Goal: Book appointment/travel/reservation

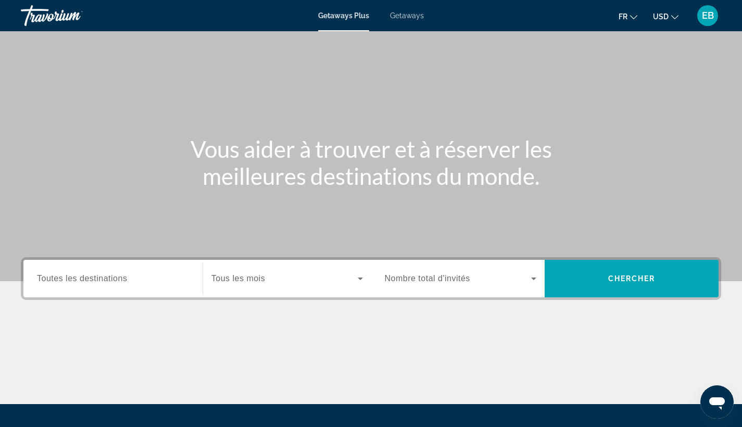
scroll to position [72, 0]
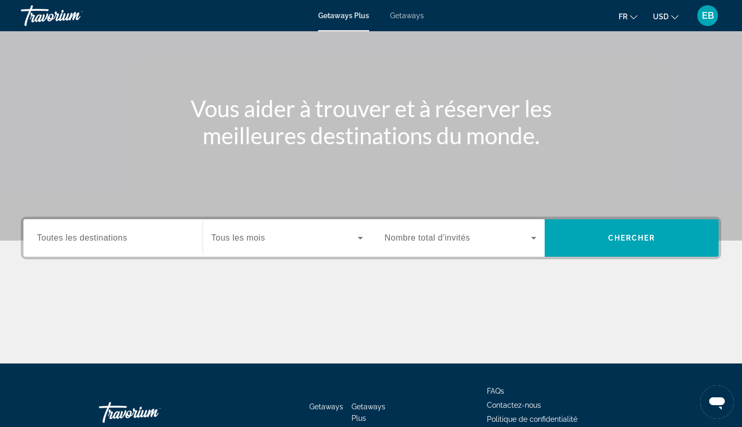
click at [175, 236] on input "Destination Toutes les destinations" at bounding box center [113, 238] width 152 height 12
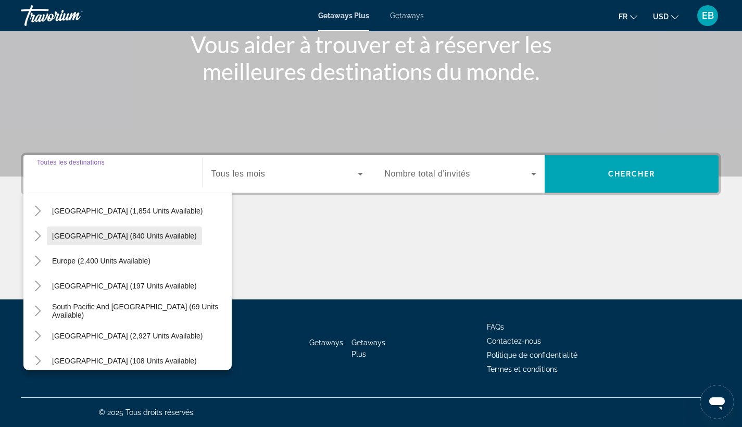
scroll to position [87, 0]
click at [449, 275] on div "Main content" at bounding box center [371, 260] width 700 height 78
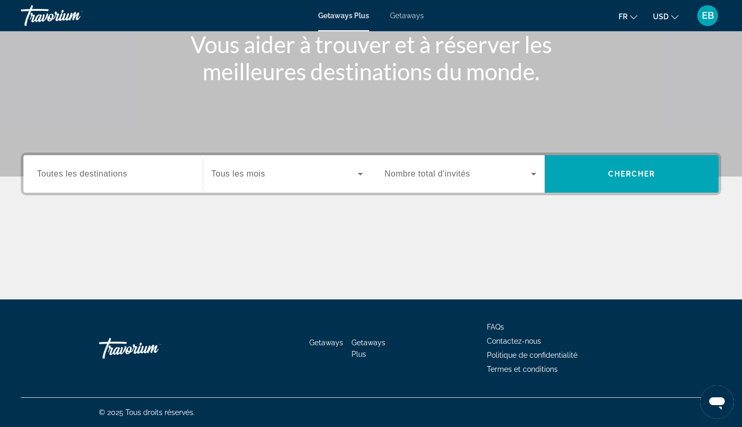
click at [675, 12] on mat-icon "Change currency" at bounding box center [674, 15] width 7 height 7
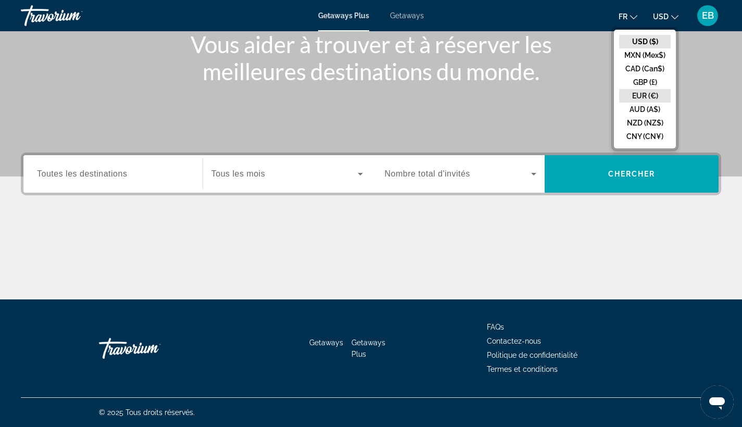
click at [638, 96] on button "EUR (€)" at bounding box center [645, 96] width 52 height 14
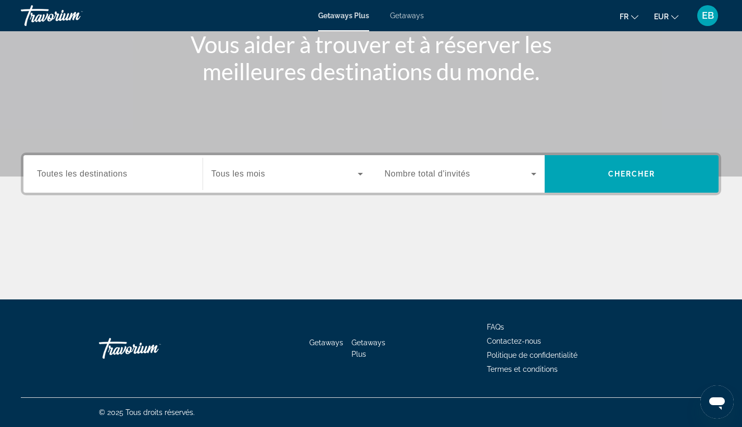
click at [610, 155] on div "Destination Toutes les destinations Start Month Tous les mois Occupancy Nombre …" at bounding box center [371, 174] width 700 height 43
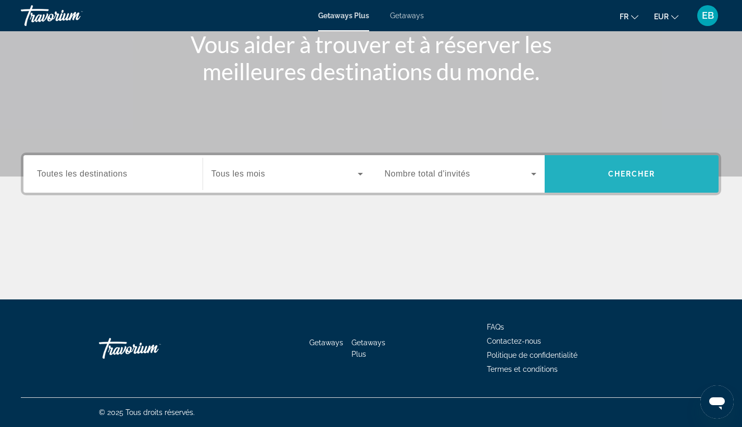
click at [609, 172] on span "Chercher" at bounding box center [631, 174] width 47 height 8
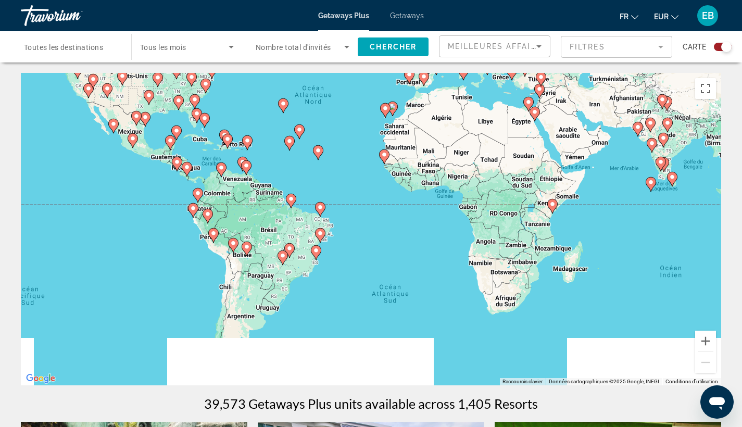
drag, startPoint x: 323, startPoint y: 328, endPoint x: 296, endPoint y: 206, distance: 124.9
click at [296, 206] on div "Pour activer le glissement avec le clavier, appuyez sur Alt+Entrée. Une fois ce…" at bounding box center [371, 229] width 700 height 312
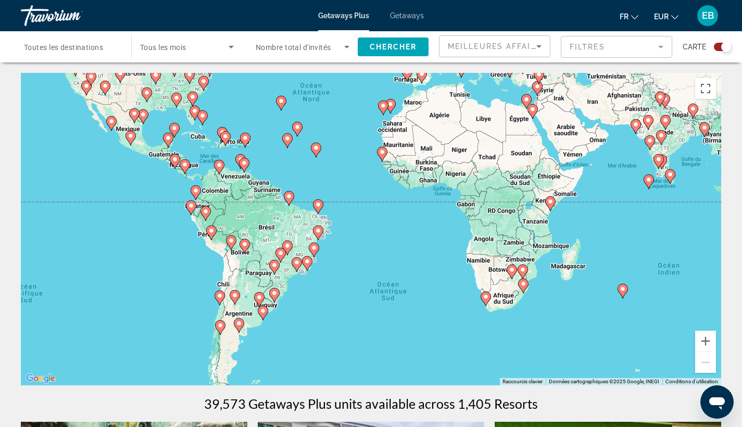
click at [303, 284] on div "Pour activer le glissement avec le clavier, appuyez sur Alt+Entrée. Une fois ce…" at bounding box center [371, 229] width 700 height 312
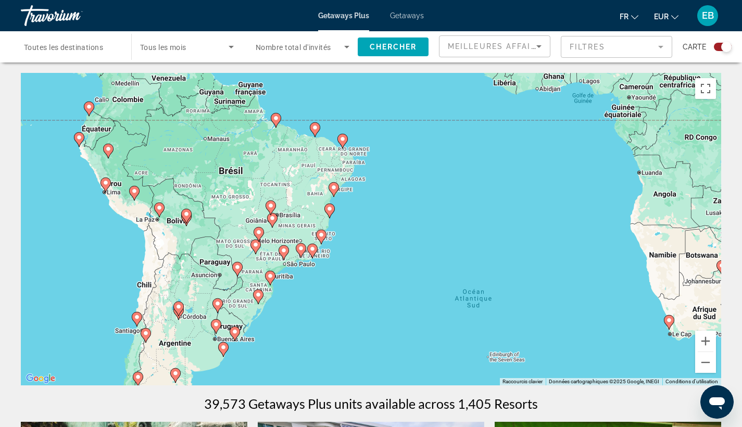
click at [293, 283] on div "Pour activer le glissement avec le clavier, appuyez sur Alt+Entrée. Une fois ce…" at bounding box center [371, 229] width 700 height 312
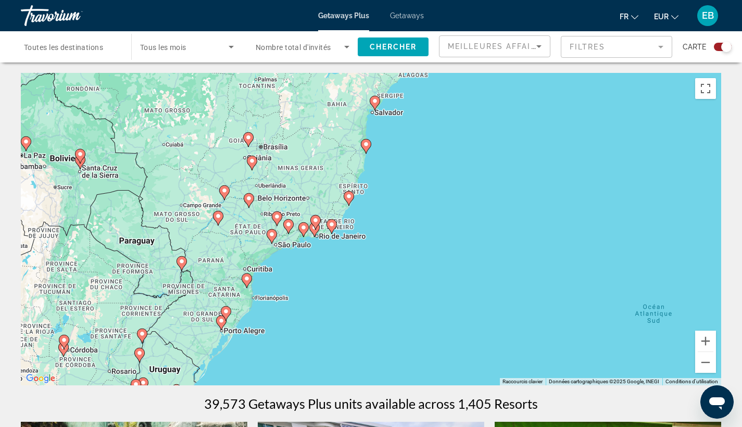
click at [301, 276] on div "Pour activer le glissement avec le clavier, appuyez sur Alt+Entrée. Une fois ce…" at bounding box center [371, 229] width 700 height 312
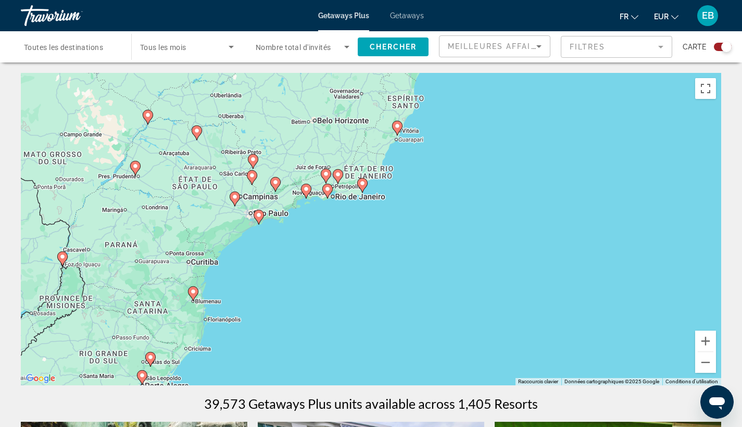
click at [345, 234] on div "Pour activer le glissement avec le clavier, appuyez sur Alt+Entrée. Une fois ce…" at bounding box center [371, 229] width 700 height 312
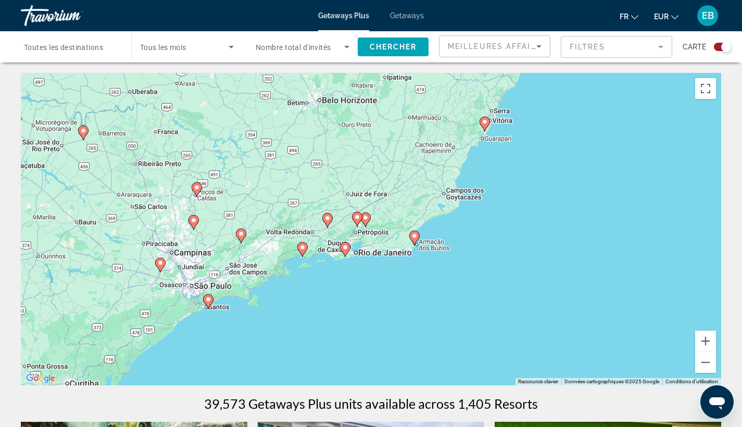
drag, startPoint x: 353, startPoint y: 195, endPoint x: 388, endPoint y: 290, distance: 101.0
click at [388, 290] on div "Pour activer le glissement avec le clavier, appuyez sur Alt+Entrée. Une fois ce…" at bounding box center [371, 229] width 700 height 312
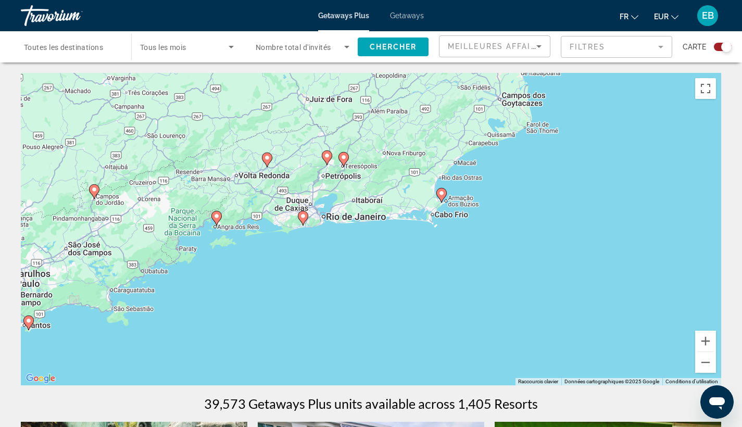
click at [304, 213] on image "Main content" at bounding box center [303, 216] width 6 height 6
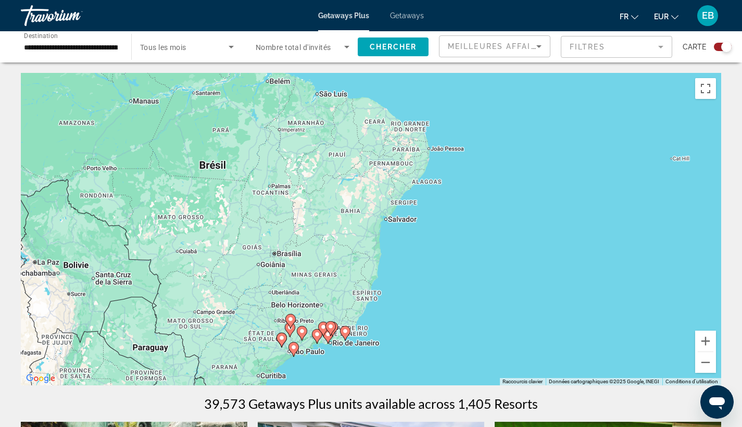
drag, startPoint x: 355, startPoint y: 166, endPoint x: 311, endPoint y: 283, distance: 124.4
click at [311, 283] on div "Pour activer le glissement avec le clavier, appuyez sur Alt+Entrée. Une fois ce…" at bounding box center [371, 229] width 700 height 312
click at [708, 367] on button "Zoom arrière" at bounding box center [705, 362] width 21 height 21
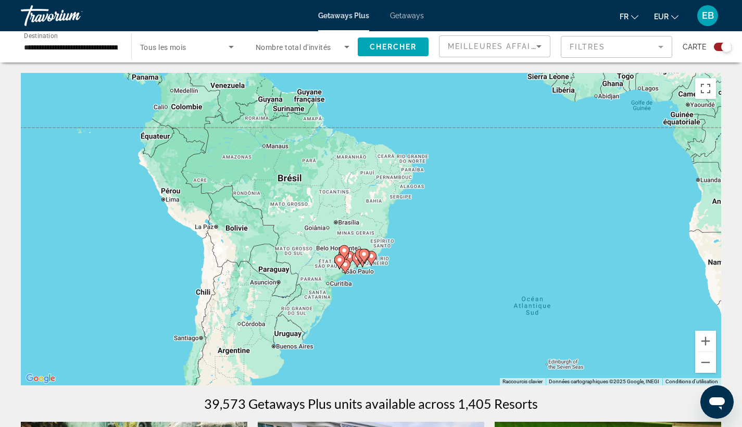
drag, startPoint x: 419, startPoint y: 263, endPoint x: 436, endPoint y: 241, distance: 28.2
click at [436, 241] on div "Pour activer le glissement avec le clavier, appuyez sur Alt+Entrée. Une fois ce…" at bounding box center [371, 229] width 700 height 312
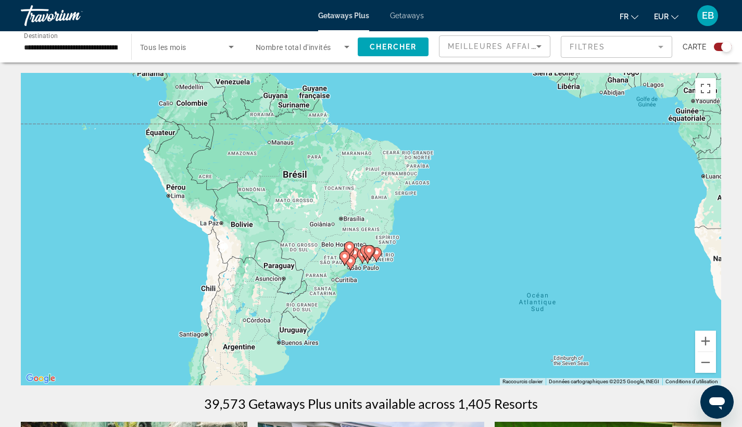
drag, startPoint x: 436, startPoint y: 247, endPoint x: 441, endPoint y: 253, distance: 7.7
click at [441, 253] on div "Pour activer le glissement avec le clavier, appuyez sur Alt+Entrée. Une fois ce…" at bounding box center [371, 229] width 700 height 312
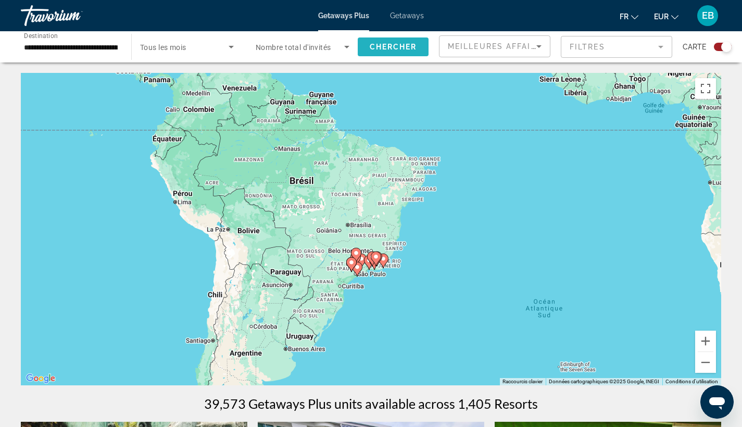
click at [384, 53] on span "Search widget" at bounding box center [393, 46] width 71 height 25
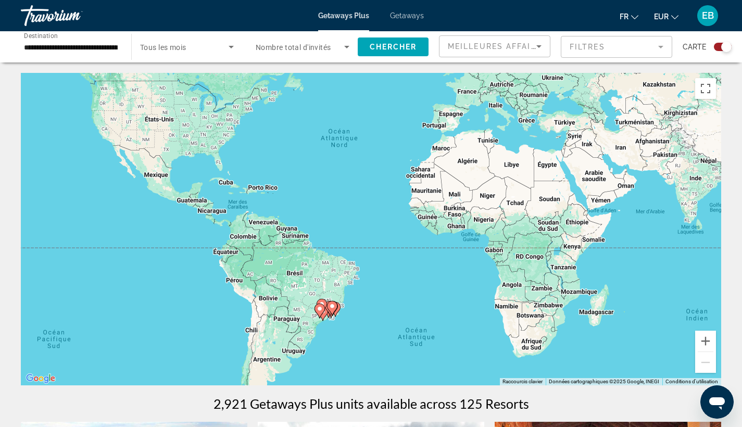
drag, startPoint x: 389, startPoint y: 235, endPoint x: 389, endPoint y: 159, distance: 76.5
click at [389, 159] on div "Pour activer le glissement avec le clavier, appuyez sur Alt+Entrée. Une fois ce…" at bounding box center [371, 229] width 700 height 312
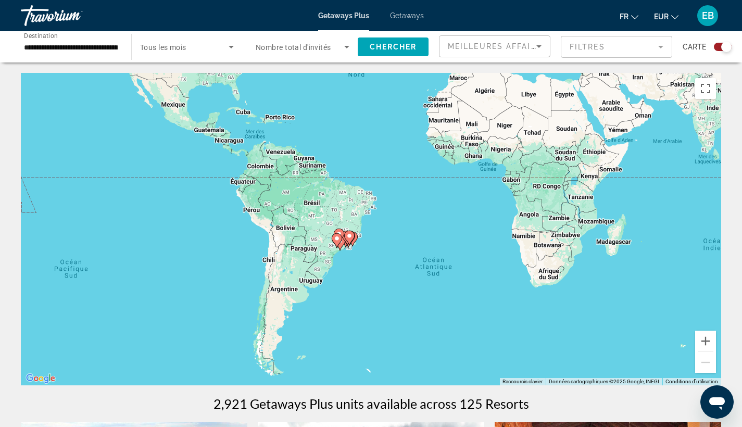
drag, startPoint x: 353, startPoint y: 251, endPoint x: 369, endPoint y: 158, distance: 94.2
click at [369, 158] on div "Pour activer le glissement avec le clavier, appuyez sur Alt+Entrée. Une fois ce…" at bounding box center [371, 229] width 700 height 312
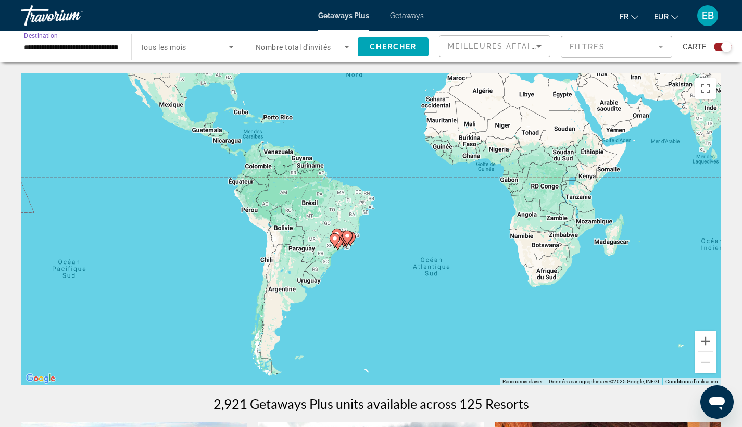
click at [104, 49] on input "**********" at bounding box center [71, 47] width 94 height 12
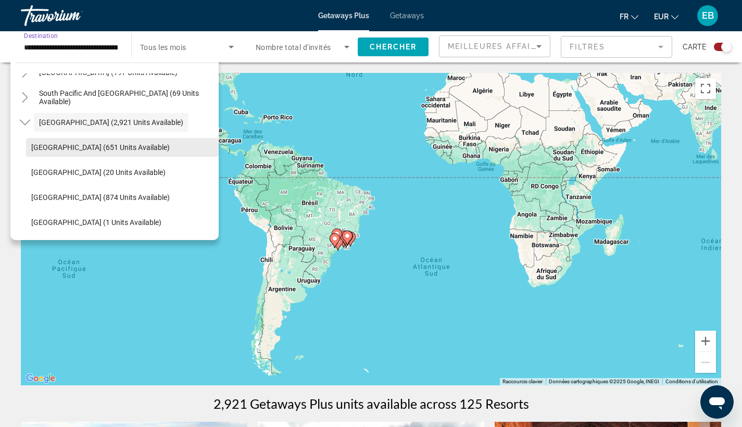
scroll to position [170, 0]
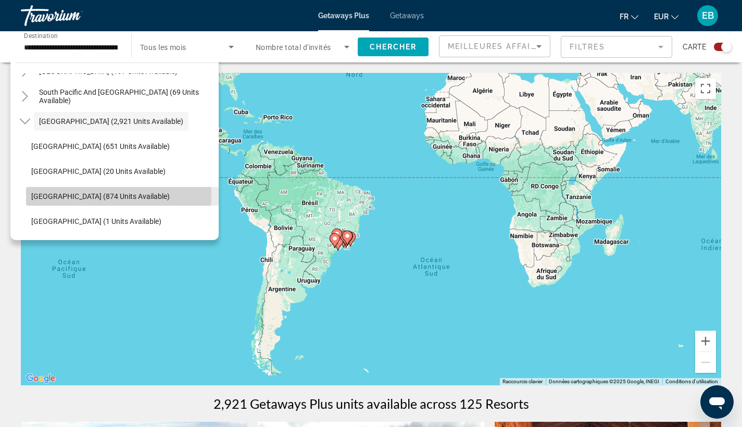
click at [55, 194] on span "[GEOGRAPHIC_DATA] (874 units available)" at bounding box center [100, 196] width 139 height 8
type input "**********"
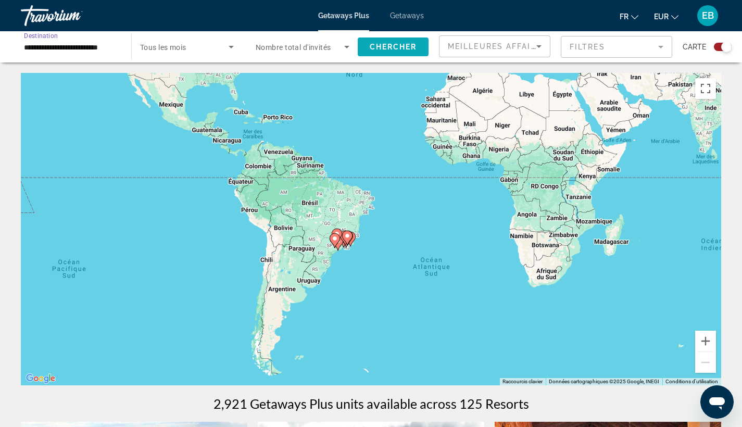
click at [407, 55] on span "Search widget" at bounding box center [393, 46] width 71 height 25
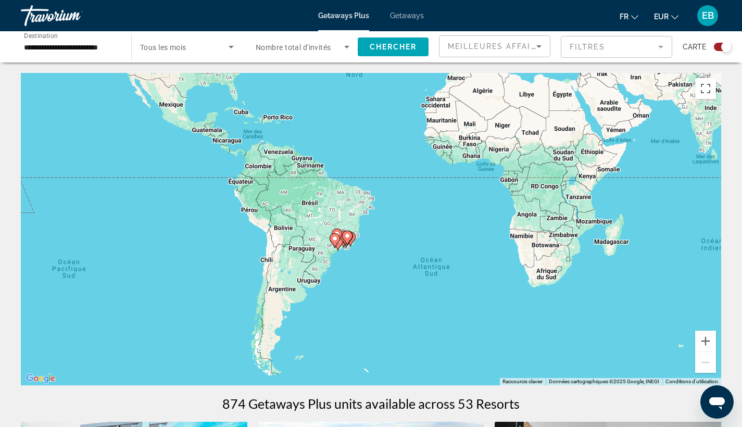
click at [394, 247] on div "Pour activer le glissement avec le clavier, appuyez sur Alt+Entrée. Une fois ce…" at bounding box center [371, 229] width 700 height 312
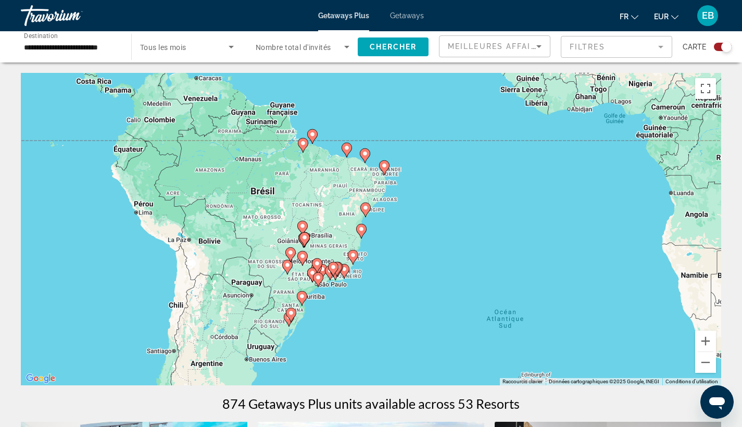
drag, startPoint x: 343, startPoint y: 240, endPoint x: 383, endPoint y: 274, distance: 52.4
click at [383, 274] on div "Pour activer le glissement avec le clavier, appuyez sur Alt+Entrée. Une fois ce…" at bounding box center [371, 229] width 700 height 312
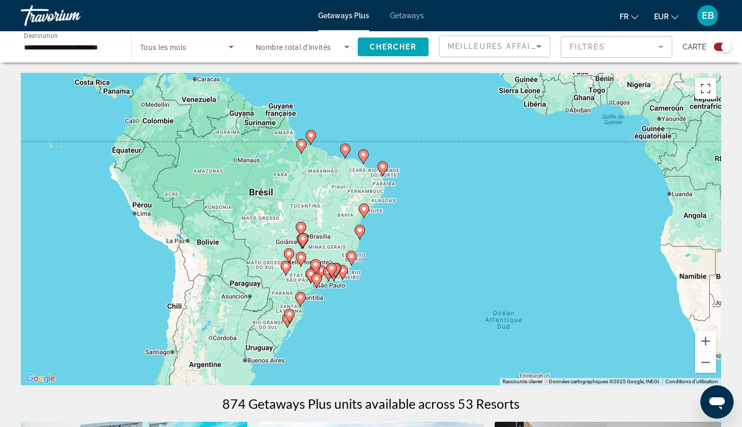
click at [414, 226] on div "Pour activer le glissement avec le clavier, appuyez sur Alt+Entrée. Une fois ce…" at bounding box center [371, 229] width 700 height 312
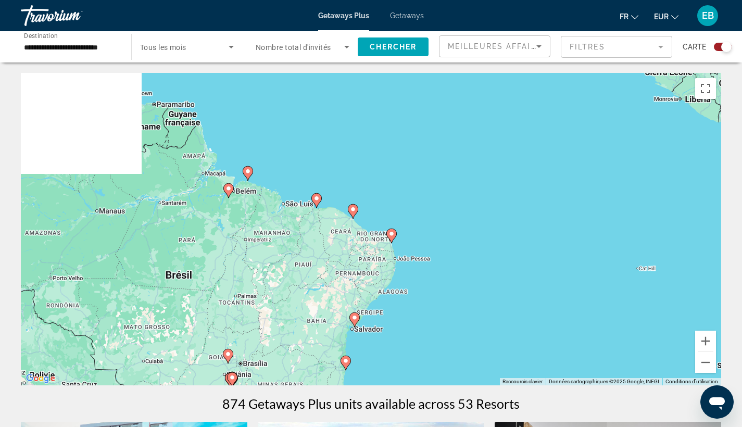
drag, startPoint x: 382, startPoint y: 175, endPoint x: 423, endPoint y: 295, distance: 126.6
click at [423, 295] on div "Pour activer le glissement avec le clavier, appuyez sur Alt+Entrée. Une fois ce…" at bounding box center [371, 229] width 700 height 312
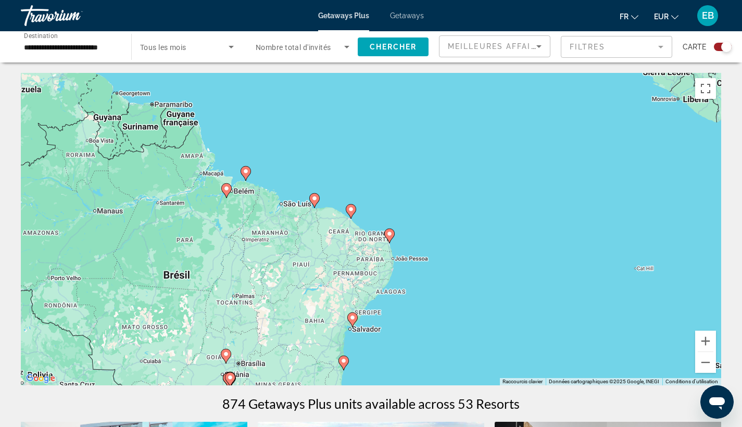
click at [245, 173] on image "Main content" at bounding box center [246, 171] width 6 height 6
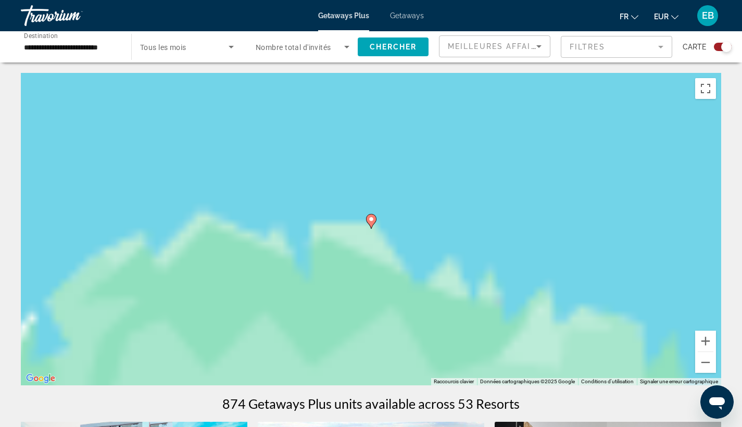
click at [370, 218] on image "Main content" at bounding box center [371, 219] width 6 height 6
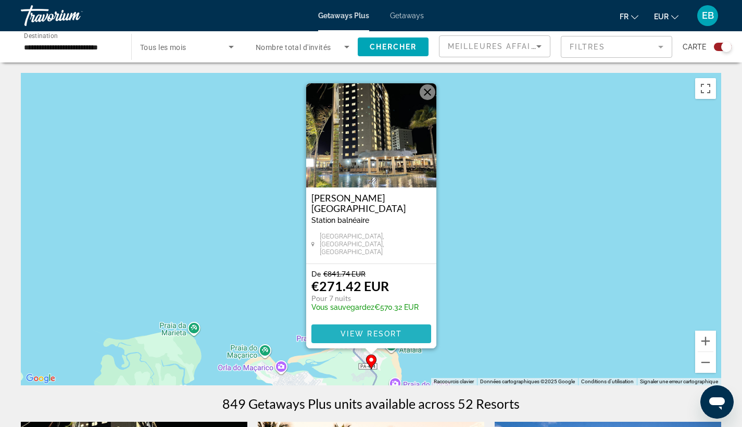
click at [339, 330] on span "Main content" at bounding box center [371, 333] width 120 height 25
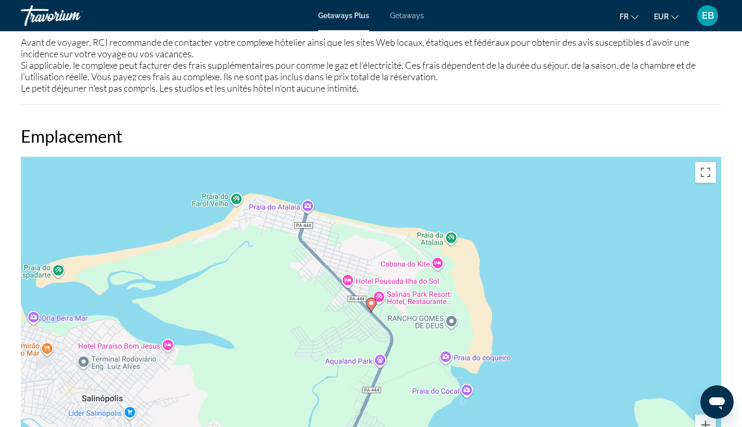
scroll to position [1088, 0]
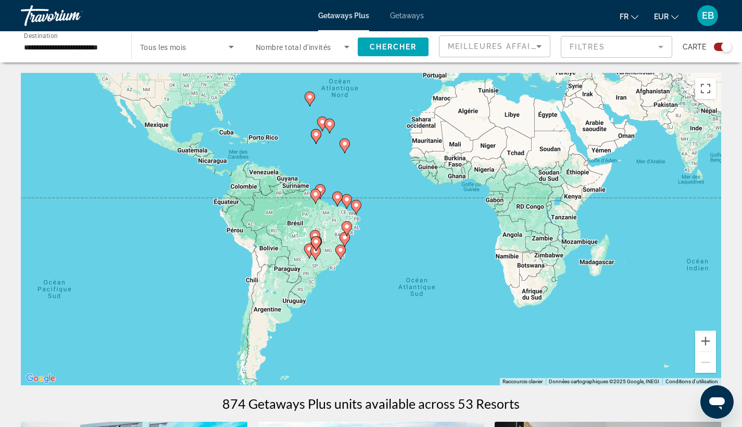
drag, startPoint x: 390, startPoint y: 324, endPoint x: 390, endPoint y: 195, distance: 129.1
click at [390, 195] on div "Pour activer le glissement avec le clavier, appuyez sur Alt+Entrée. Une fois ce…" at bounding box center [371, 229] width 700 height 312
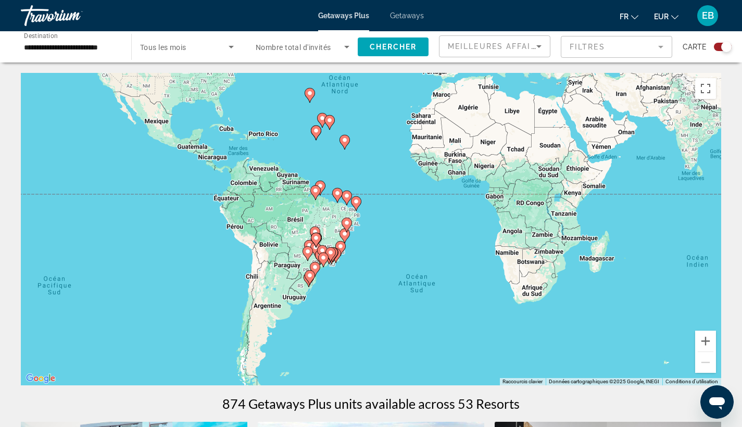
click at [338, 222] on div "Pour activer le glissement avec le clavier, appuyez sur Alt+Entrée. Une fois ce…" at bounding box center [371, 229] width 700 height 312
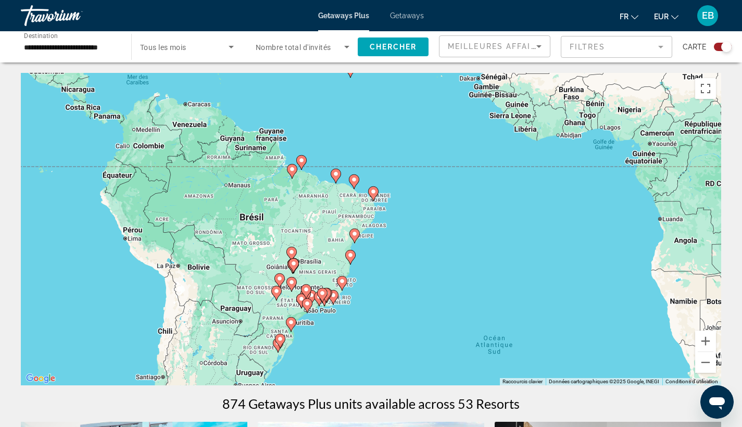
click at [333, 231] on div "Pour activer le glissement avec le clavier, appuyez sur Alt+Entrée. Une fois ce…" at bounding box center [371, 229] width 700 height 312
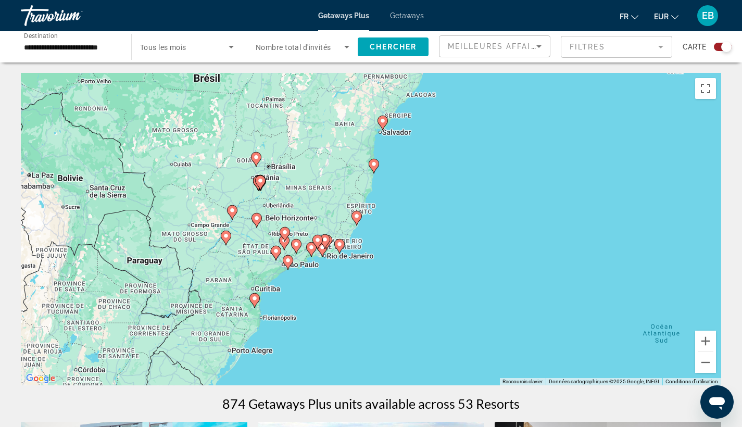
drag, startPoint x: 358, startPoint y: 317, endPoint x: 364, endPoint y: 188, distance: 128.8
click at [364, 188] on div "Pour activer le glissement avec le clavier, appuyez sur Alt+Entrée. Une fois ce…" at bounding box center [371, 229] width 700 height 312
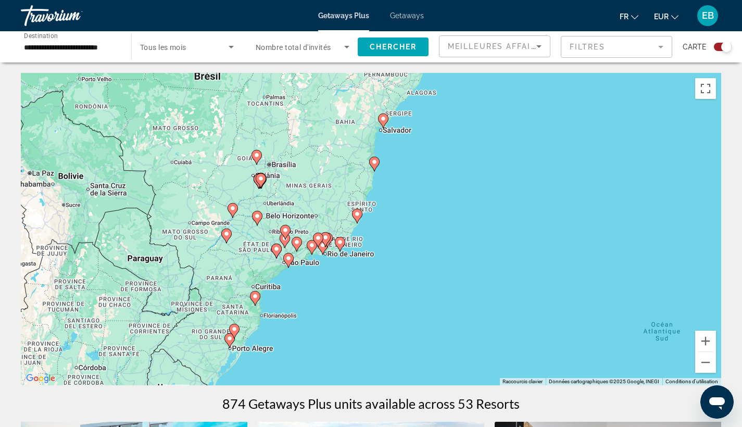
click at [367, 244] on div "Pour activer le glissement avec le clavier, appuyez sur Alt+Entrée. Une fois ce…" at bounding box center [371, 229] width 700 height 312
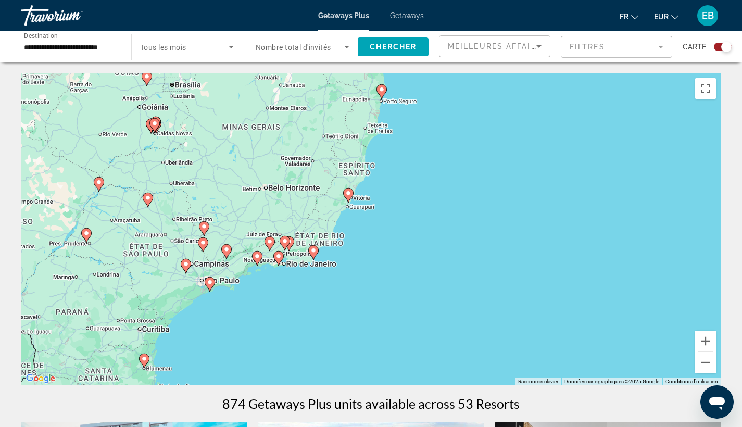
click at [366, 244] on div "Pour activer le glissement avec le clavier, appuyez sur Alt+Entrée. Une fois ce…" at bounding box center [371, 229] width 700 height 312
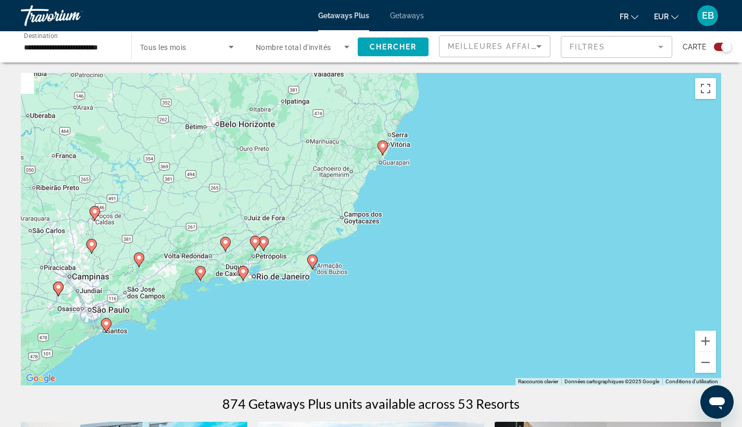
drag, startPoint x: 275, startPoint y: 237, endPoint x: 329, endPoint y: 231, distance: 54.6
click at [329, 231] on div "Pour activer le glissement avec le clavier, appuyez sur Alt+Entrée. Une fois ce…" at bounding box center [371, 229] width 700 height 312
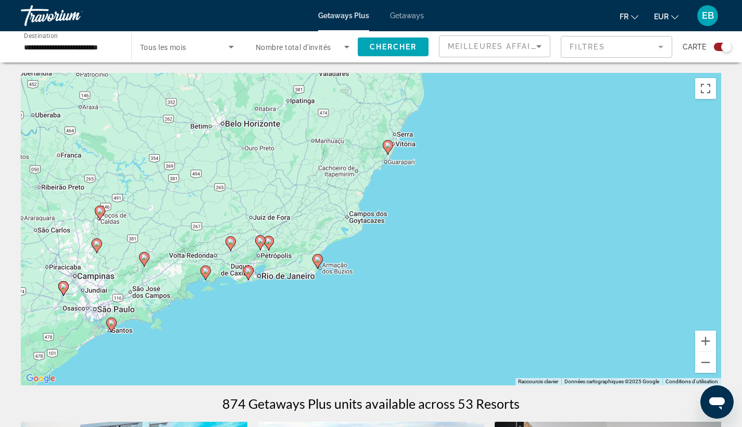
click at [268, 244] on image "Main content" at bounding box center [269, 241] width 6 height 6
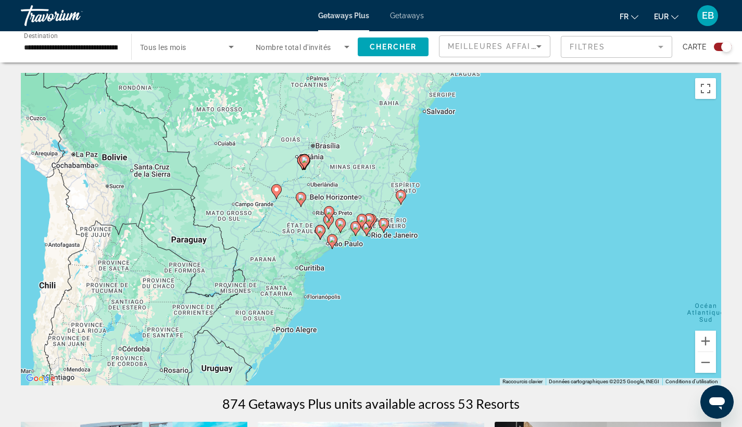
click at [369, 217] on image "Main content" at bounding box center [369, 219] width 6 height 6
type input "**********"
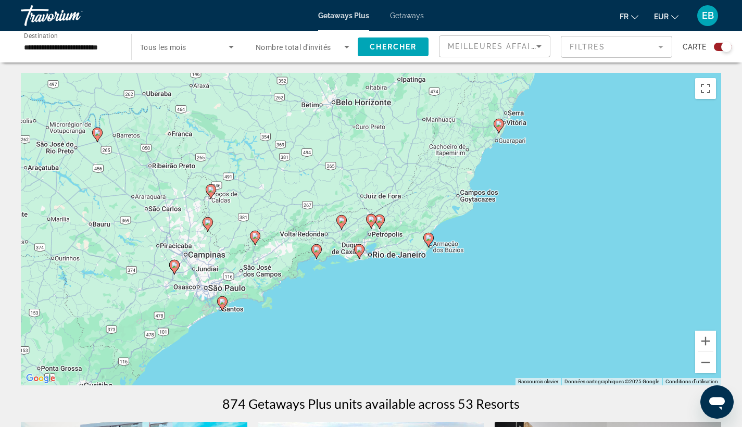
click at [369, 217] on image "Main content" at bounding box center [371, 219] width 6 height 6
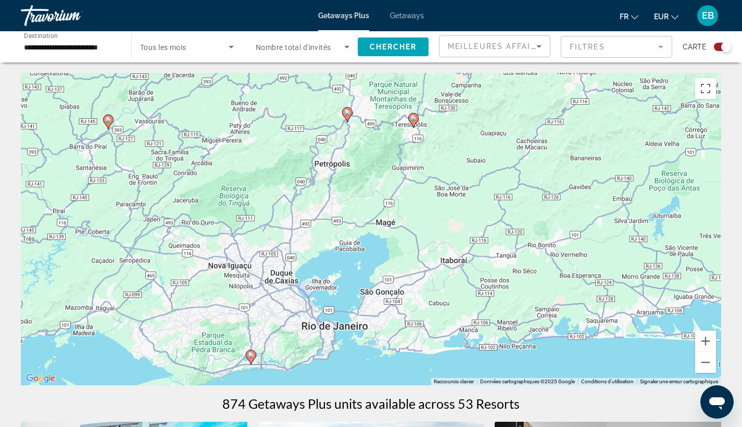
drag, startPoint x: 371, startPoint y: 308, endPoint x: 347, endPoint y: 200, distance: 111.0
click at [347, 200] on div "Pour activer le glissement avec le clavier, appuyez sur Alt+Entrée. Une fois ce…" at bounding box center [371, 229] width 700 height 312
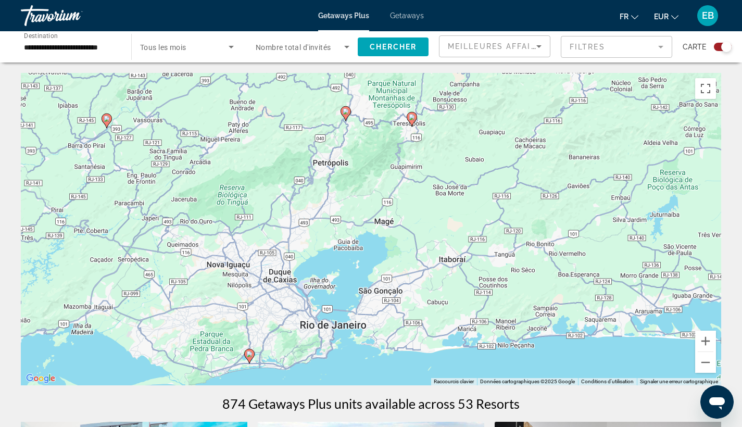
click at [250, 356] on image "Main content" at bounding box center [249, 354] width 6 height 6
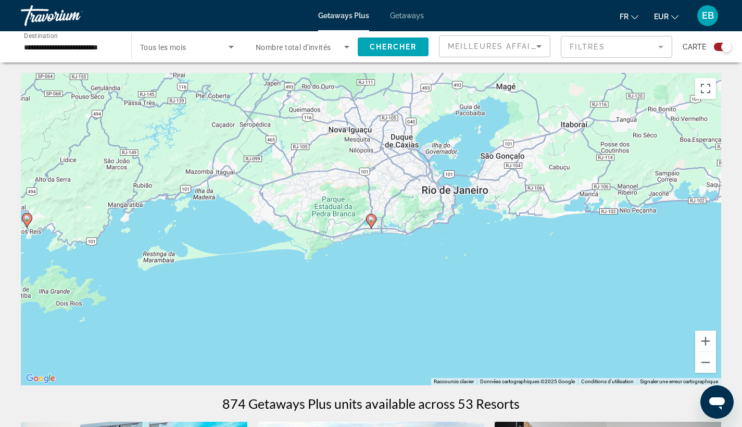
click at [372, 221] on image "Main content" at bounding box center [371, 219] width 6 height 6
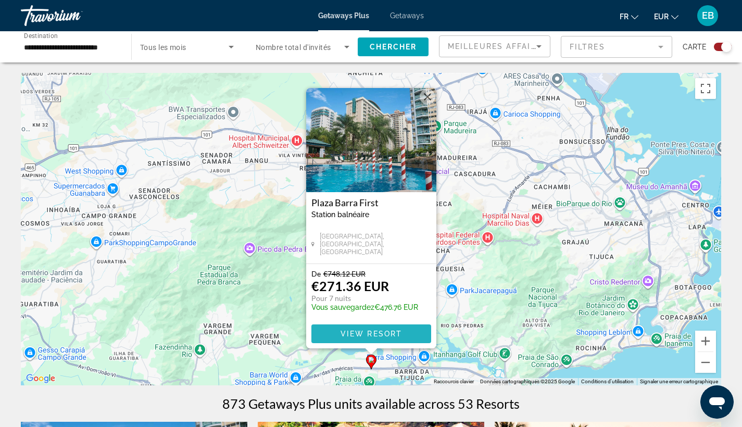
click at [349, 330] on span "View Resort" at bounding box center [370, 334] width 61 height 8
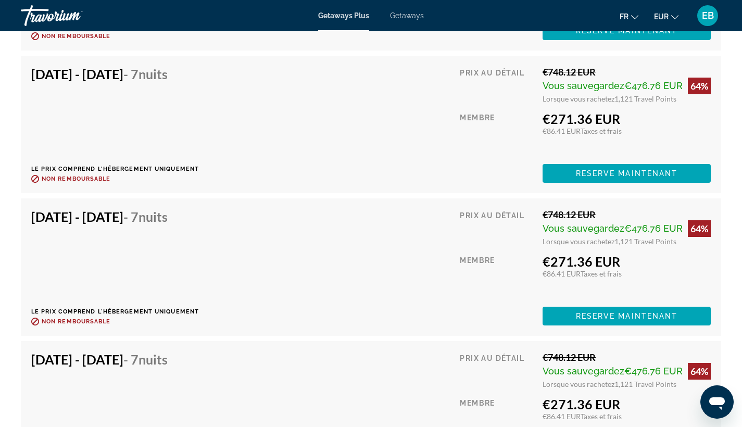
scroll to position [3005, 0]
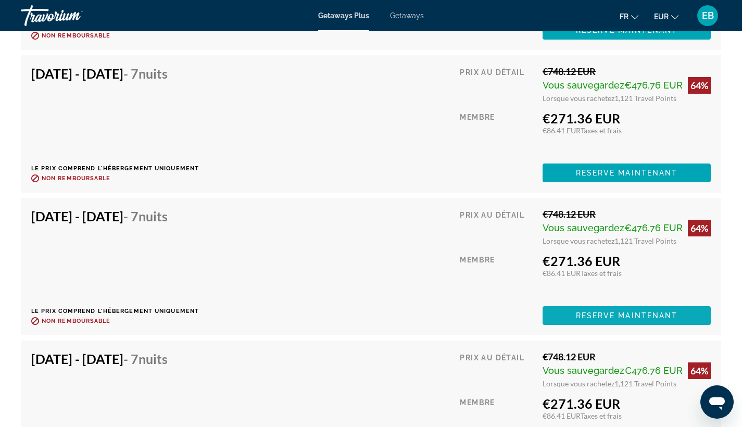
click at [595, 311] on span "Reserve maintenant" at bounding box center [627, 315] width 102 height 8
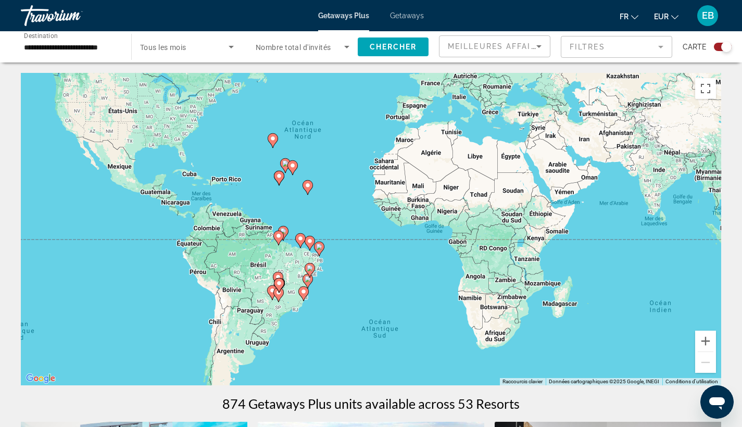
drag, startPoint x: 266, startPoint y: 303, endPoint x: 229, endPoint y: 219, distance: 91.6
click at [229, 219] on div "Pour activer le glissement avec le clavier, appuyez sur Alt+Entrée. Une fois ce…" at bounding box center [371, 229] width 700 height 312
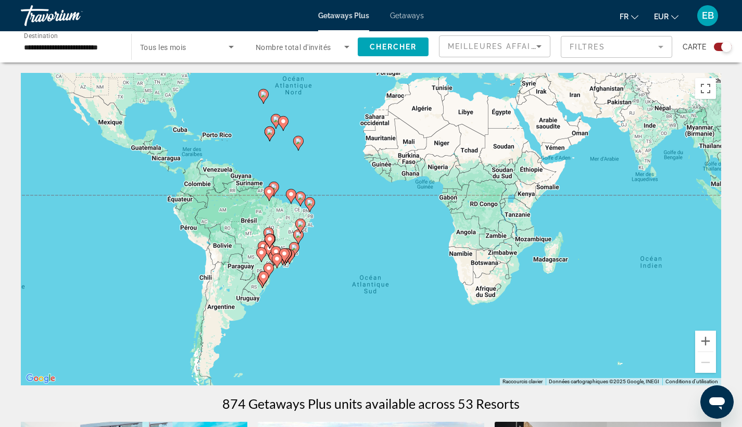
drag, startPoint x: 248, startPoint y: 261, endPoint x: 238, endPoint y: 216, distance: 46.4
click at [238, 216] on div "Pour activer le glissement avec le clavier, appuyez sur Alt+Entrée. Une fois ce…" at bounding box center [371, 229] width 700 height 312
